Goal: Task Accomplishment & Management: Manage account settings

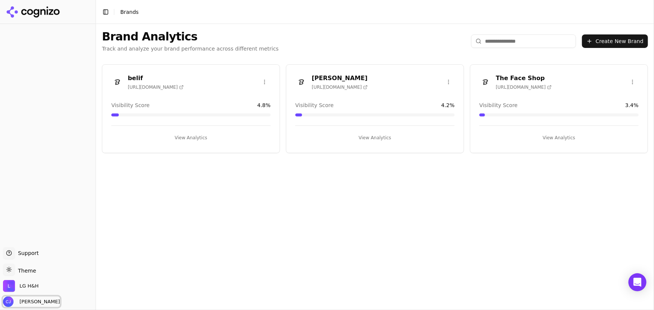
click at [37, 300] on span "[PERSON_NAME]" at bounding box center [37, 302] width 43 height 7
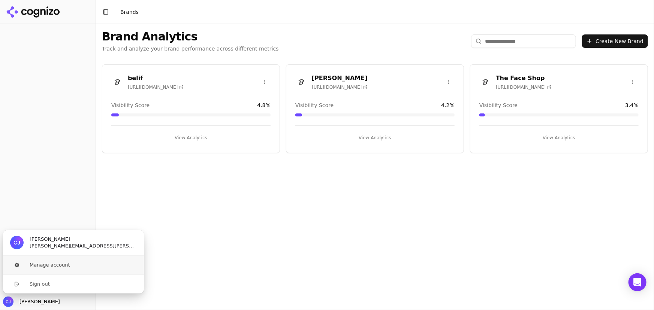
click at [54, 267] on button "Manage account" at bounding box center [74, 265] width 142 height 19
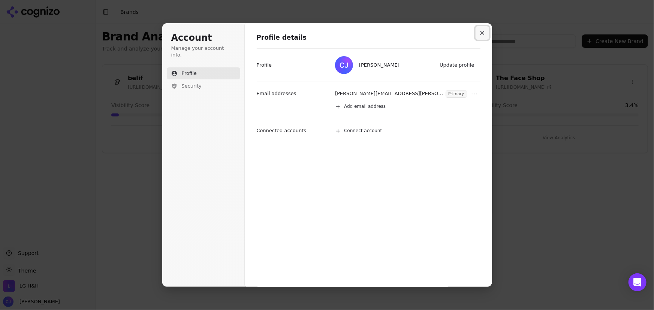
click at [482, 34] on icon "Close modal" at bounding box center [482, 33] width 4 height 4
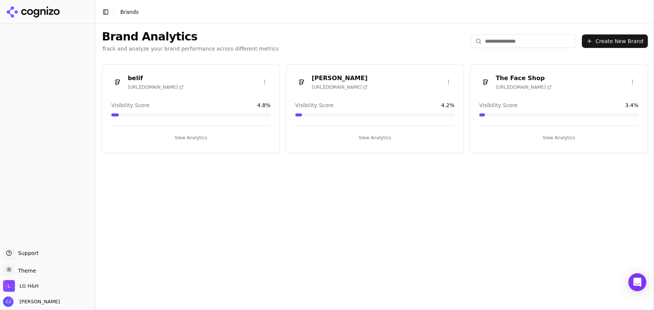
click at [37, 15] on icon at bounding box center [33, 11] width 54 height 11
click at [180, 74] on div "belif [URL][DOMAIN_NAME]" at bounding box center [190, 82] width 159 height 16
click at [42, 286] on div "LG H&H" at bounding box center [48, 287] width 90 height 15
click at [29, 285] on span "LG H&H" at bounding box center [28, 286] width 19 height 7
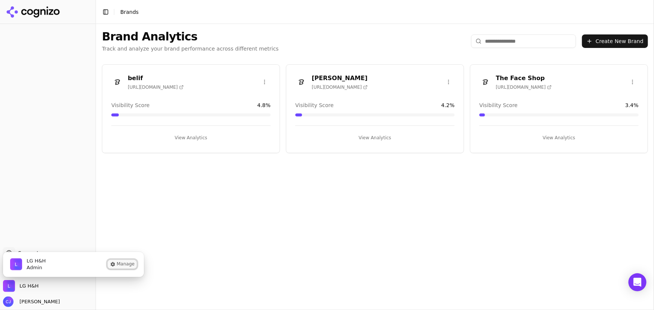
click at [120, 265] on button "Manage" at bounding box center [122, 264] width 29 height 9
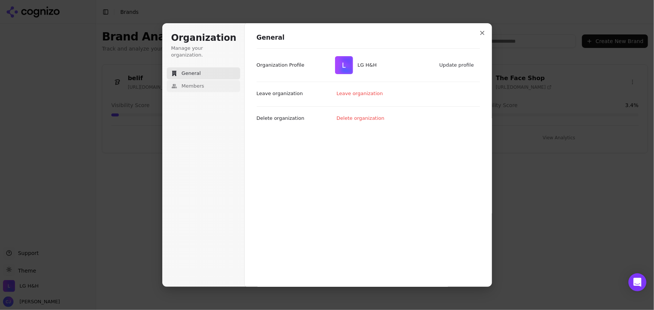
click at [202, 80] on button "Members" at bounding box center [203, 86] width 73 height 12
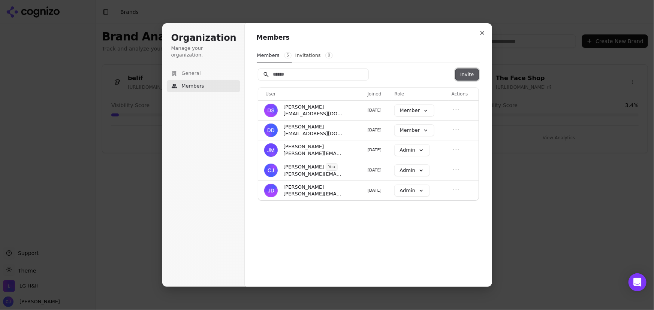
click at [471, 70] on button "Invite" at bounding box center [467, 74] width 22 height 11
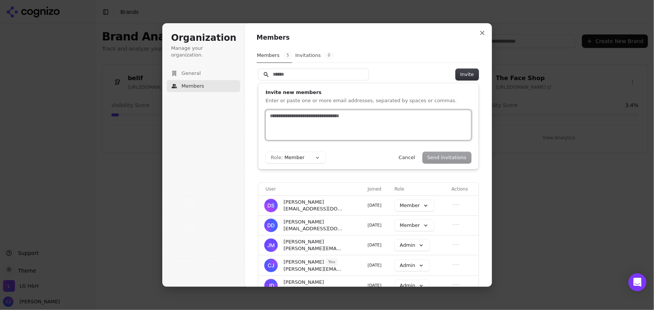
paste input "*"
type input "*"
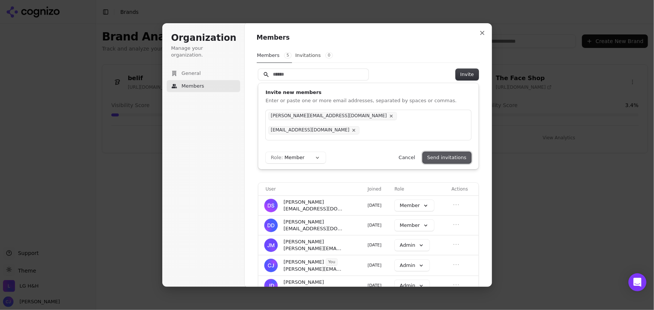
click at [452, 157] on button "Send invitations" at bounding box center [447, 157] width 48 height 11
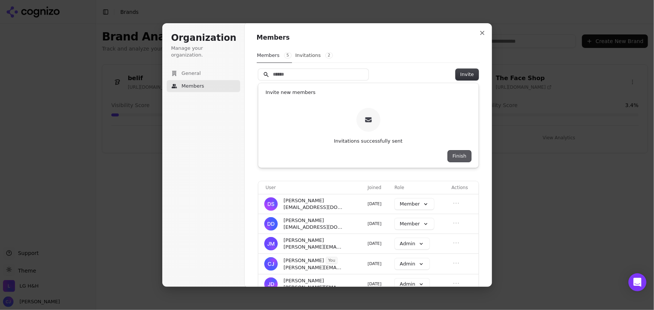
click at [464, 154] on button "Finish" at bounding box center [459, 156] width 23 height 11
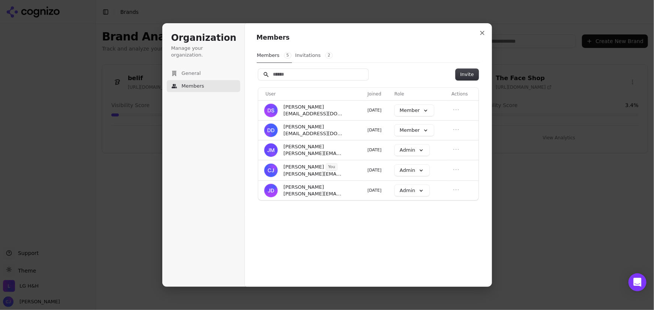
click at [301, 55] on button "Invitations 2" at bounding box center [314, 55] width 38 height 14
